Goal: Information Seeking & Learning: Learn about a topic

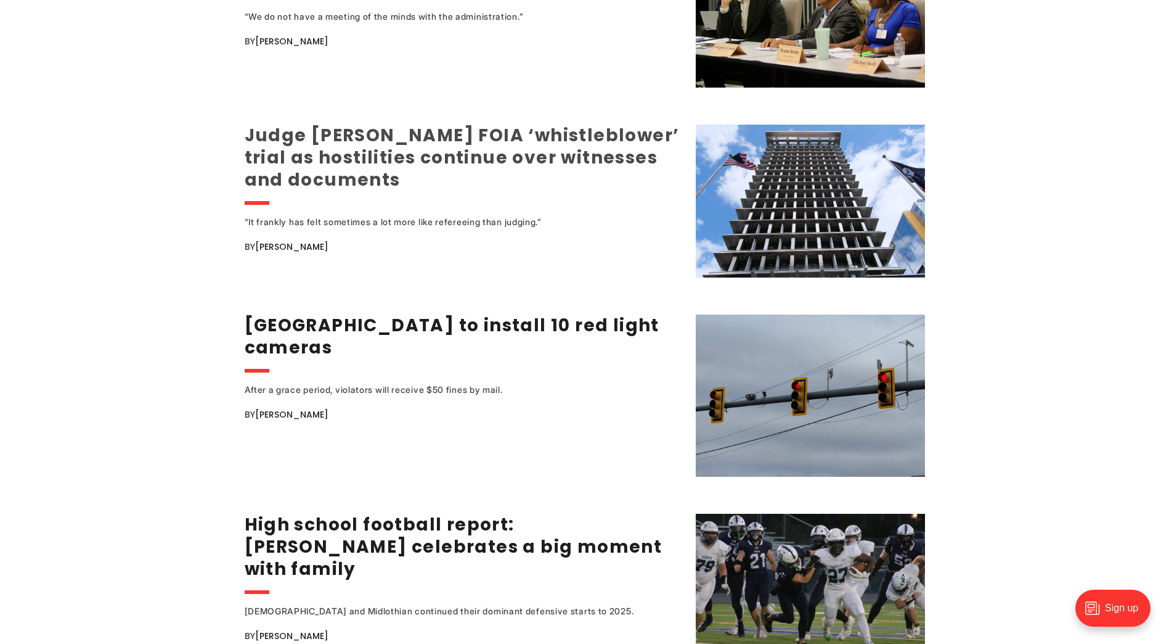
scroll to position [1726, 0]
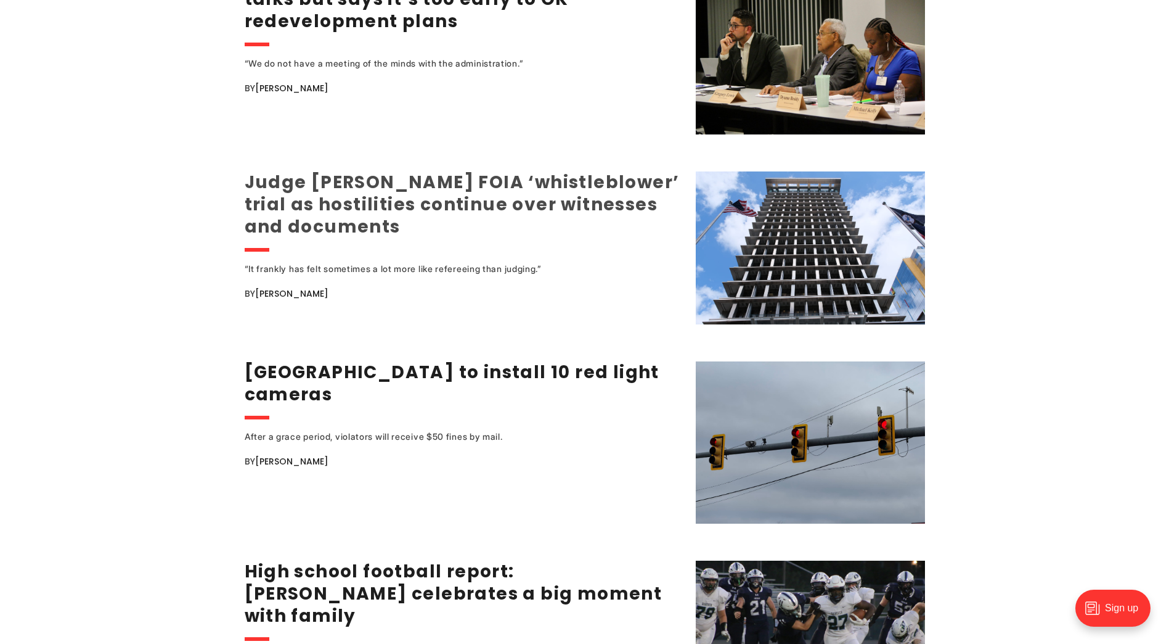
click at [383, 183] on link "Judge [PERSON_NAME] FOIA ‘whistleblower’ trial as hostilities continue over wit…" at bounding box center [462, 204] width 435 height 68
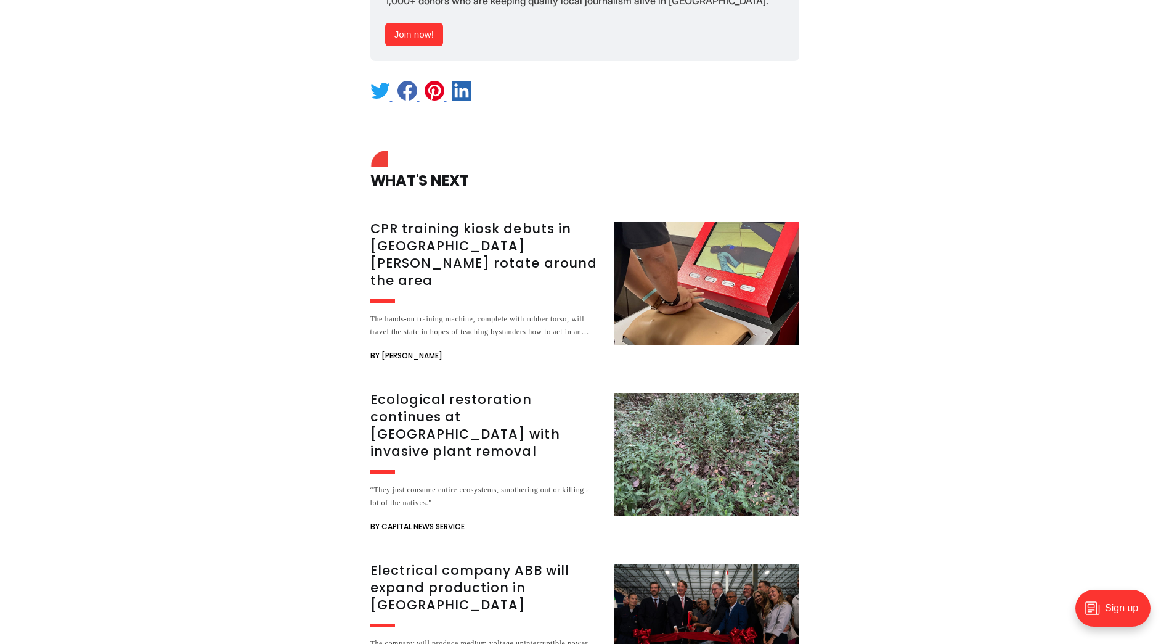
scroll to position [2281, 0]
